Goal: Task Accomplishment & Management: Use online tool/utility

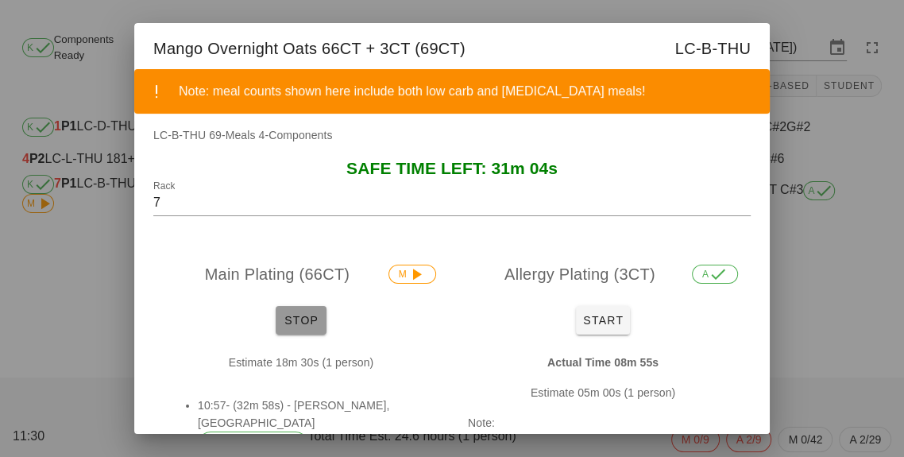
click at [305, 330] on button "Stop" at bounding box center [301, 320] width 51 height 29
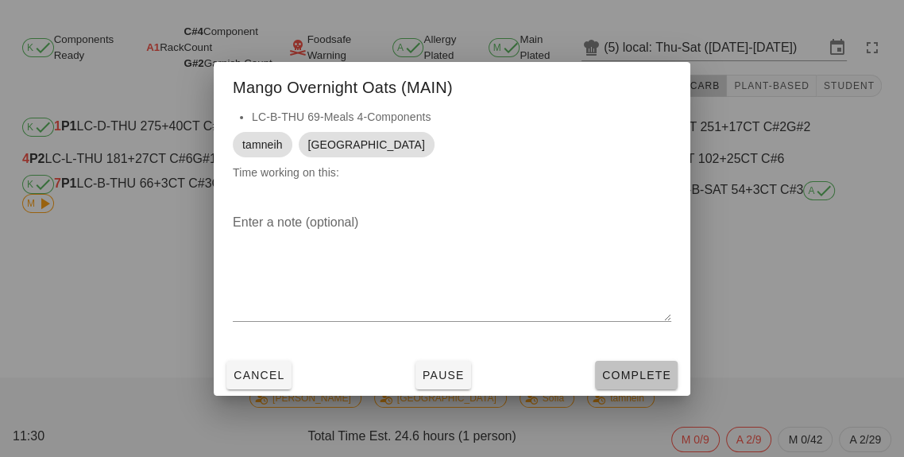
click at [648, 376] on span "Complete" at bounding box center [636, 375] width 70 height 13
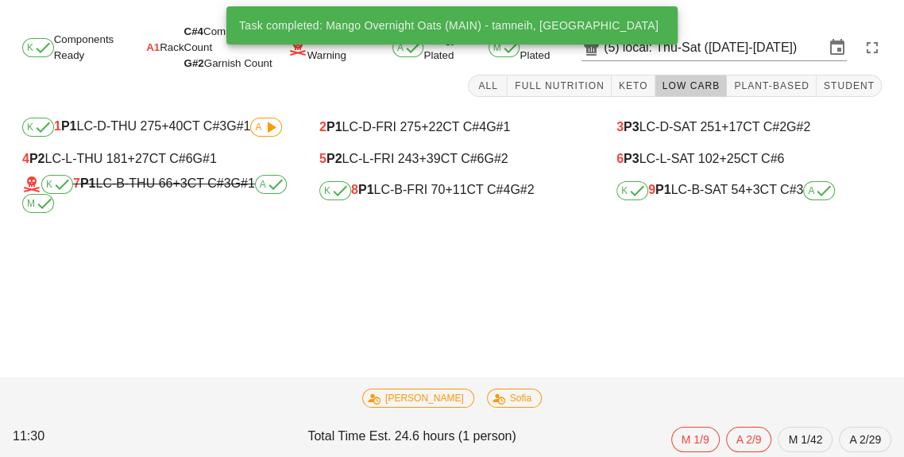
click at [666, 199] on div "K 9 P1 LC-B-SAT 54 +3 CT C#3 A" at bounding box center [748, 190] width 265 height 19
type input "9"
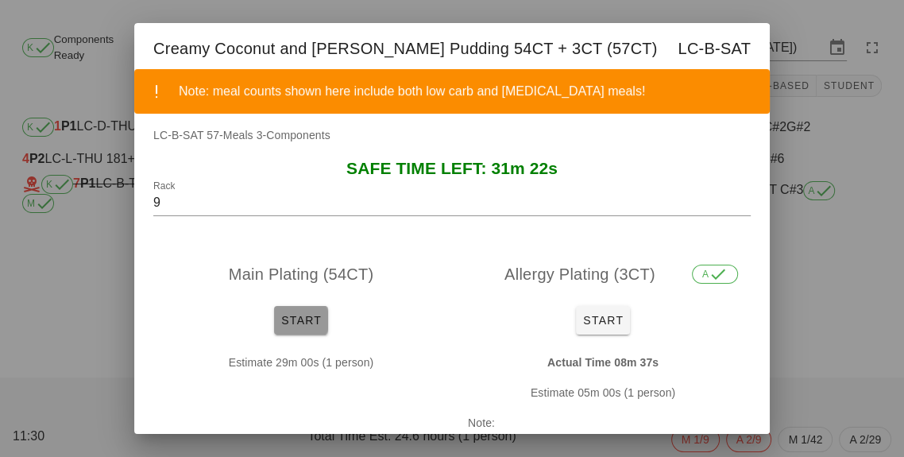
click at [298, 328] on button "Start" at bounding box center [301, 320] width 54 height 29
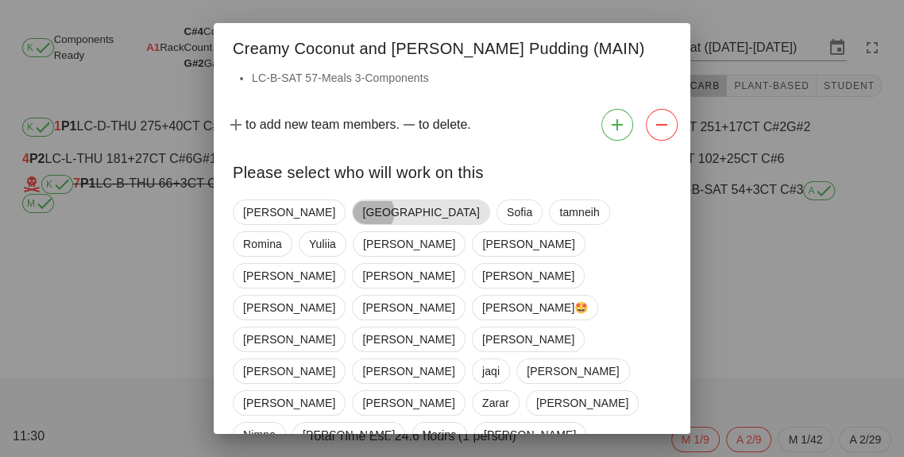
click at [352, 220] on span "[GEOGRAPHIC_DATA]" at bounding box center [420, 211] width 137 height 25
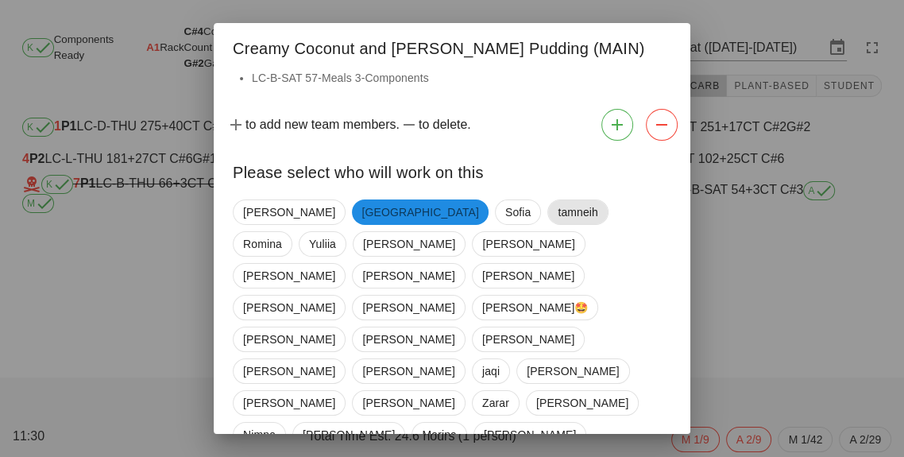
click at [558, 212] on span "tamneih" at bounding box center [578, 212] width 41 height 24
click at [456, 423] on span "Marina" at bounding box center [439, 435] width 34 height 24
